Goal: Register for event/course

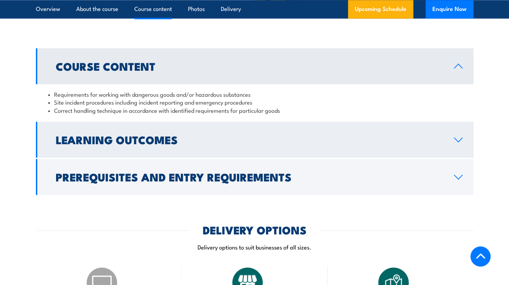
scroll to position [581, 0]
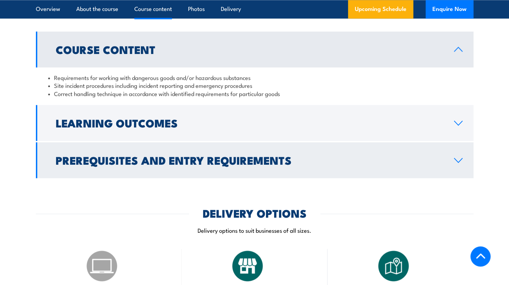
click at [462, 162] on icon at bounding box center [458, 160] width 8 height 4
click at [461, 178] on div "Prerequisites and Entry Requirements N/A FSA Entry Requirements: USI Fitness to…" at bounding box center [254, 160] width 437 height 36
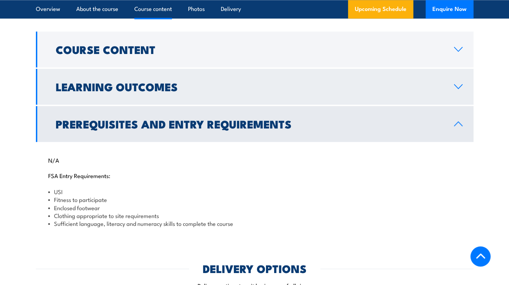
click at [414, 91] on h2 "Learning Outcomes" at bounding box center [249, 87] width 387 height 10
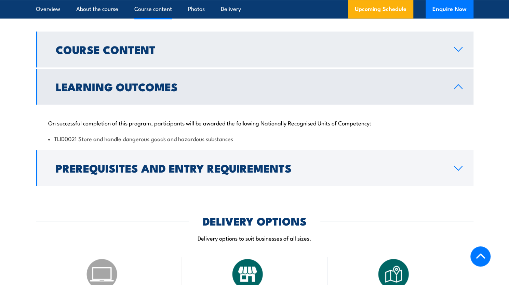
click at [143, 54] on h2 "Course Content" at bounding box center [249, 49] width 387 height 10
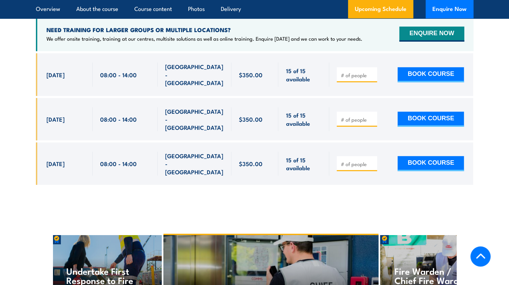
scroll to position [1060, 0]
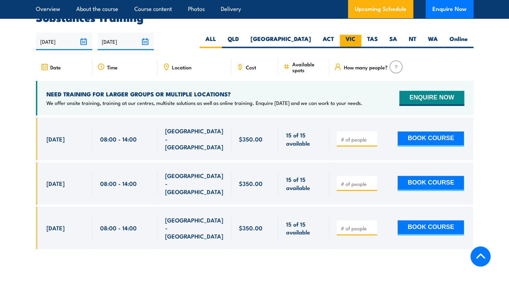
click at [353, 48] on label "VIC" at bounding box center [351, 41] width 22 height 13
click at [355, 39] on input "VIC" at bounding box center [357, 37] width 4 height 4
radio input "true"
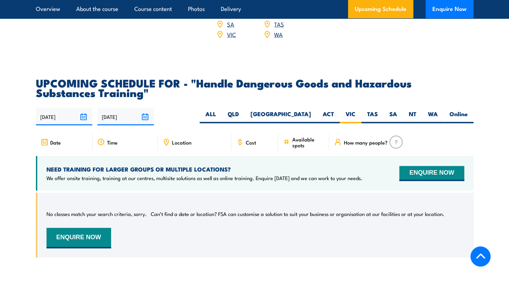
scroll to position [1007, 0]
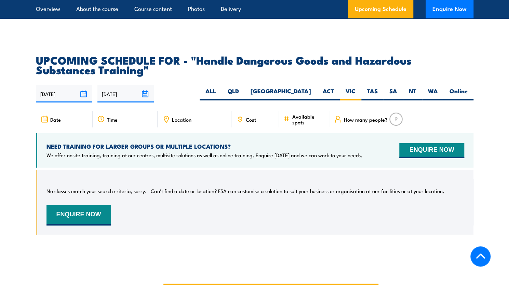
click at [233, 15] on link "VIC" at bounding box center [231, 11] width 9 height 8
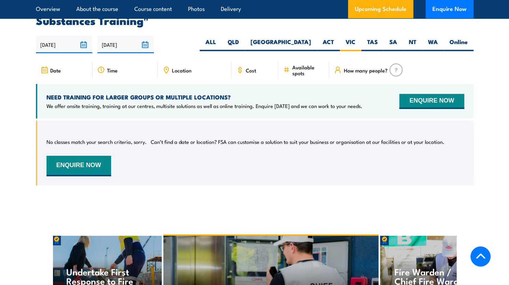
scroll to position [1076, 0]
